Goal: Navigation & Orientation: Find specific page/section

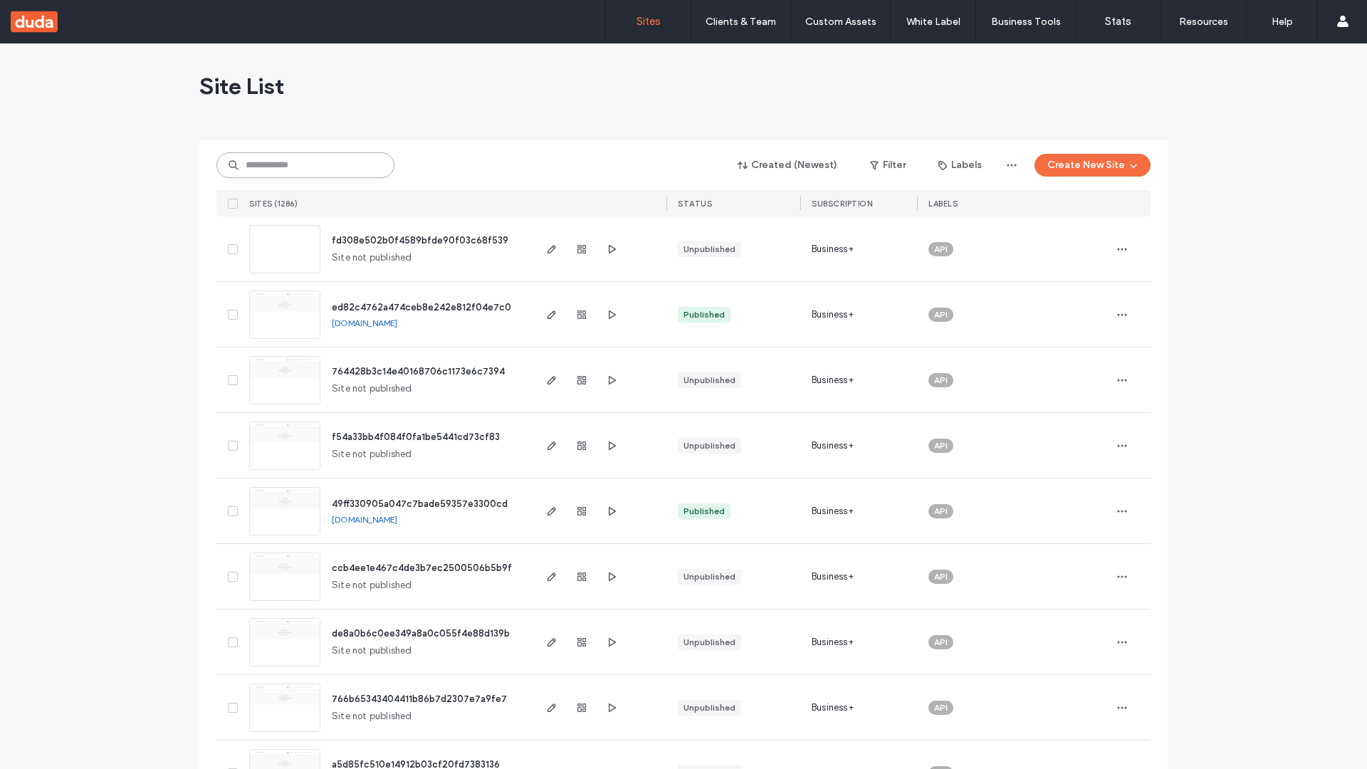
click at [305, 165] on input at bounding box center [305, 165] width 178 height 26
type input "**********"
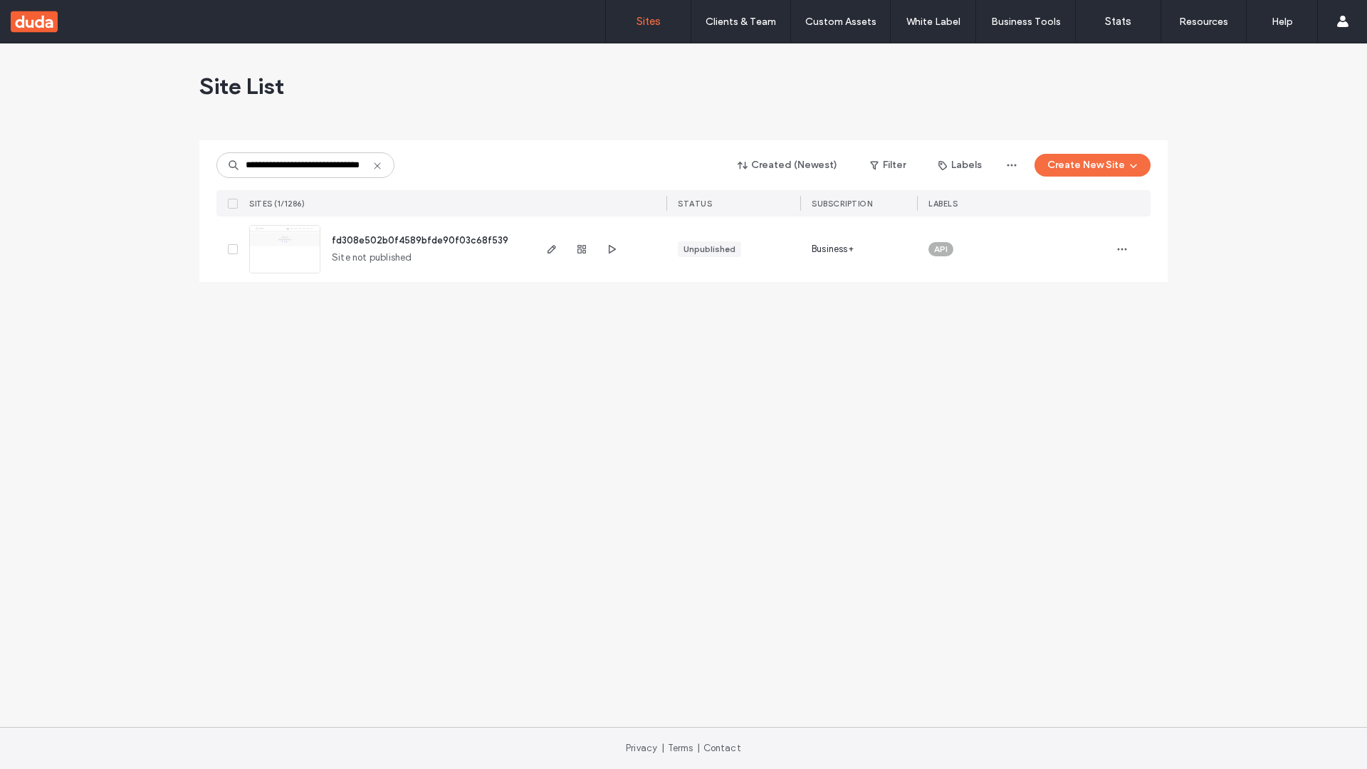
click at [420, 240] on span "fd308e502b0f4589bfde90f03c68f539" at bounding box center [420, 240] width 177 height 11
